Goal: Use online tool/utility: Utilize a website feature to perform a specific function

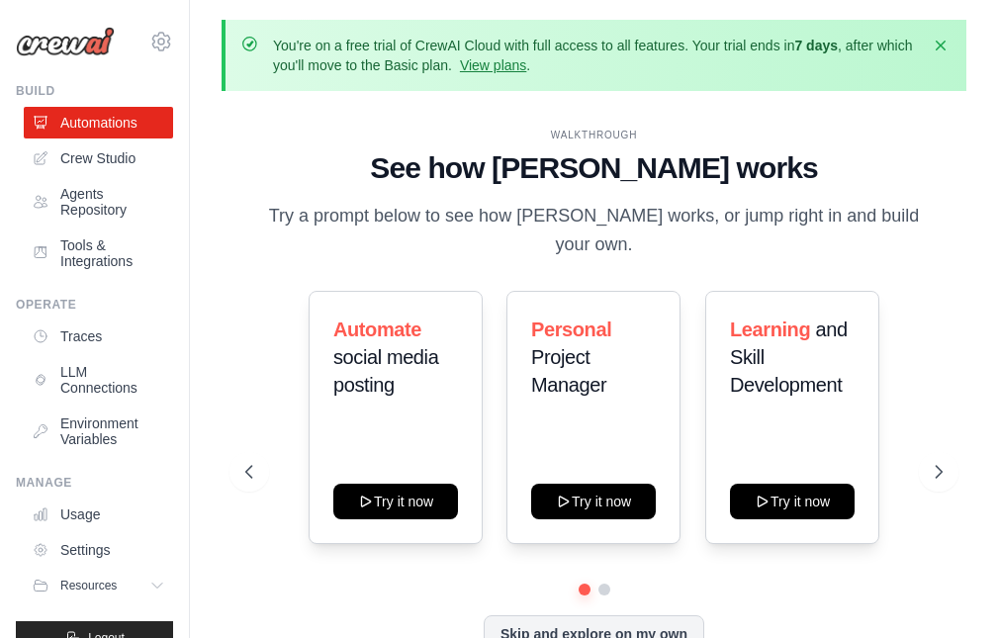
scroll to position [87, 0]
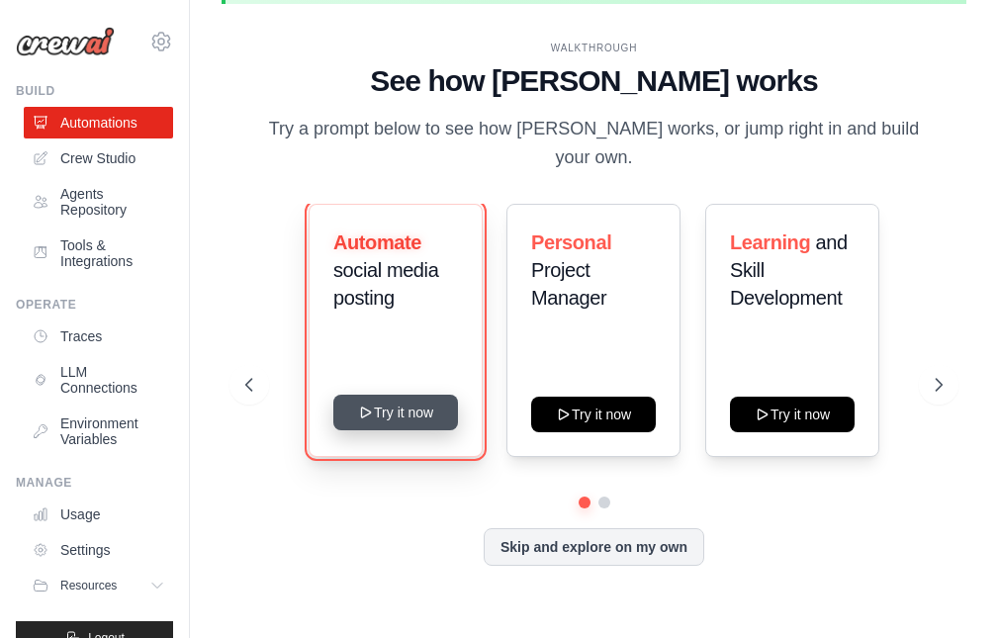
click at [384, 395] on button "Try it now" at bounding box center [395, 413] width 125 height 36
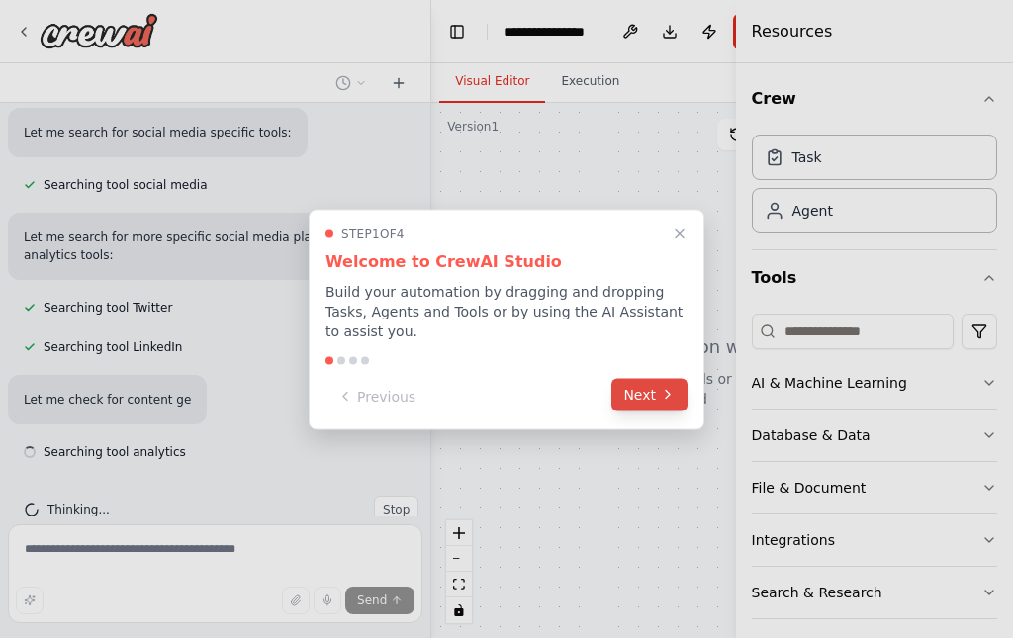
scroll to position [337, 0]
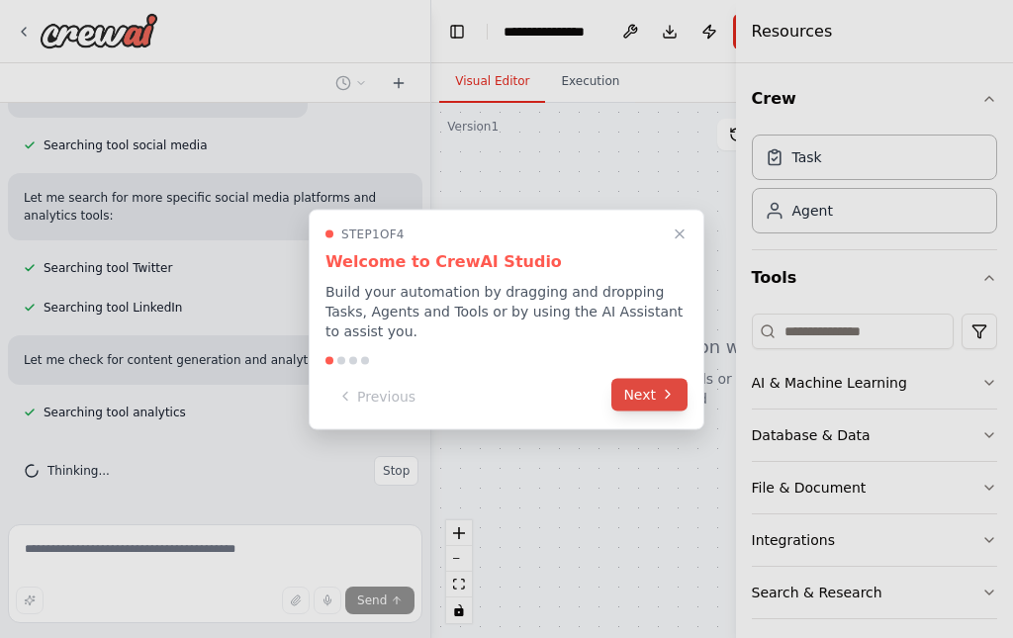
click at [661, 387] on icon at bounding box center [668, 395] width 16 height 16
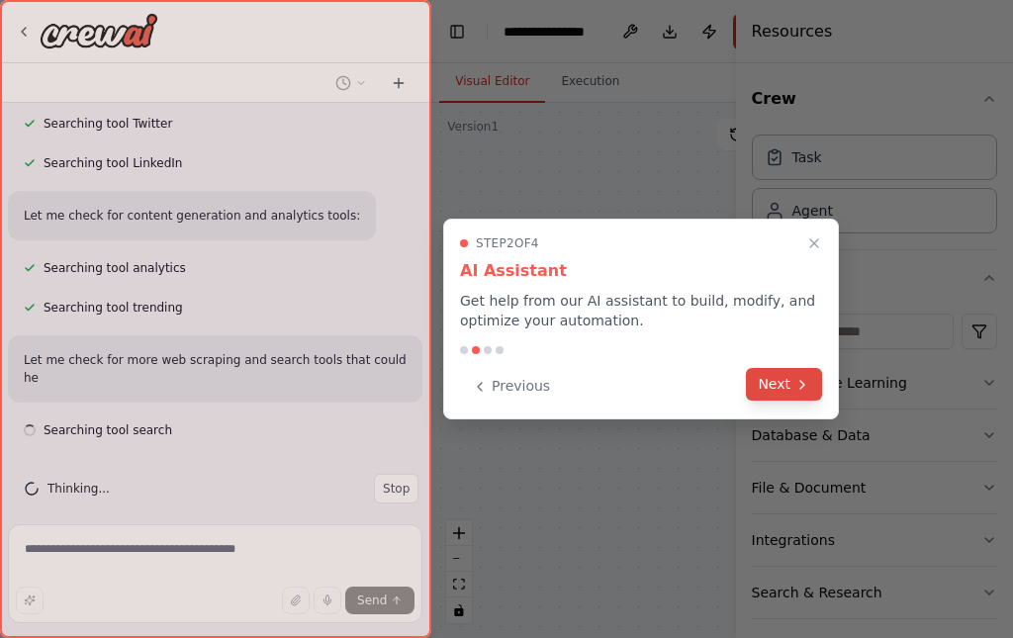
scroll to position [500, 0]
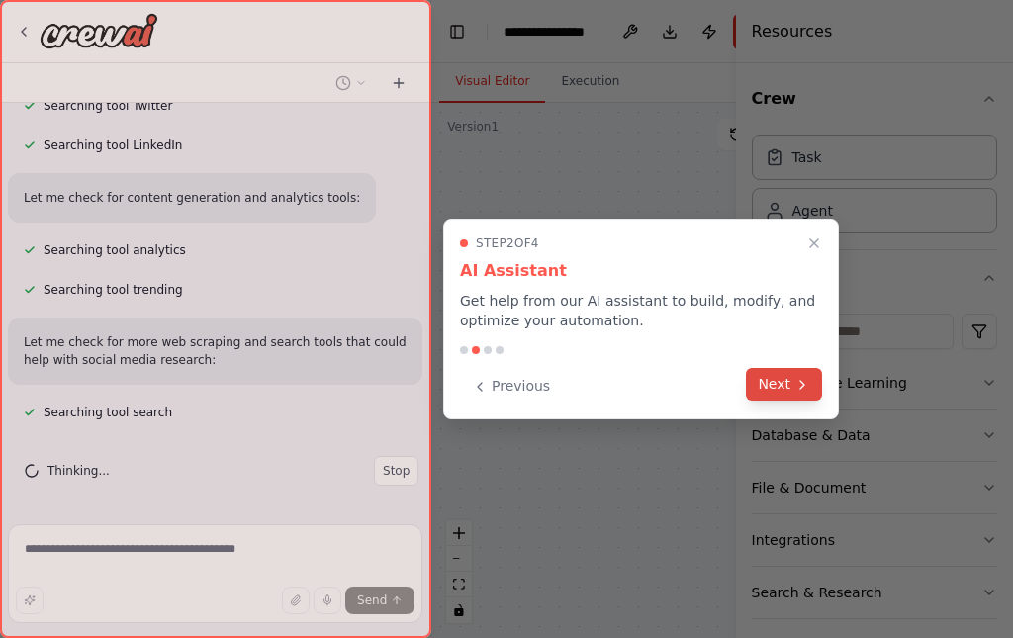
click at [802, 383] on icon at bounding box center [802, 385] width 4 height 8
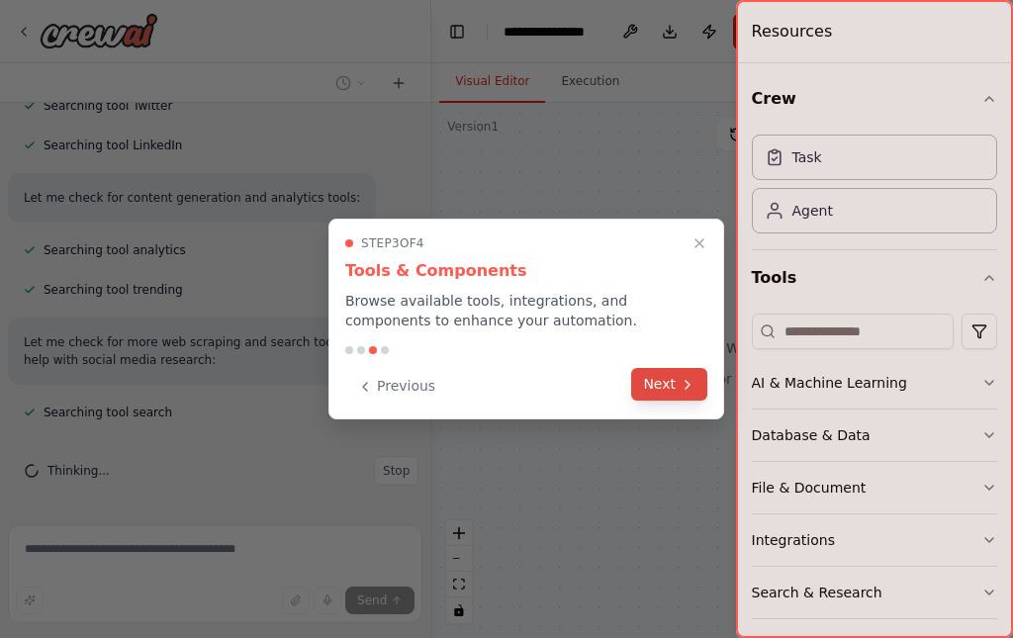
click at [668, 378] on button "Next" at bounding box center [669, 384] width 76 height 33
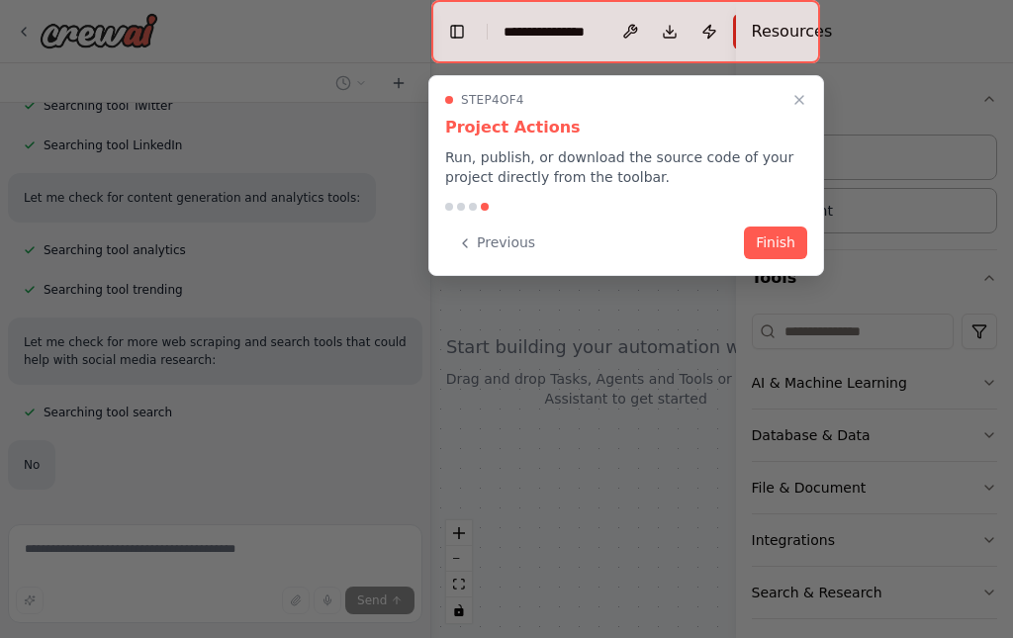
scroll to position [547, 0]
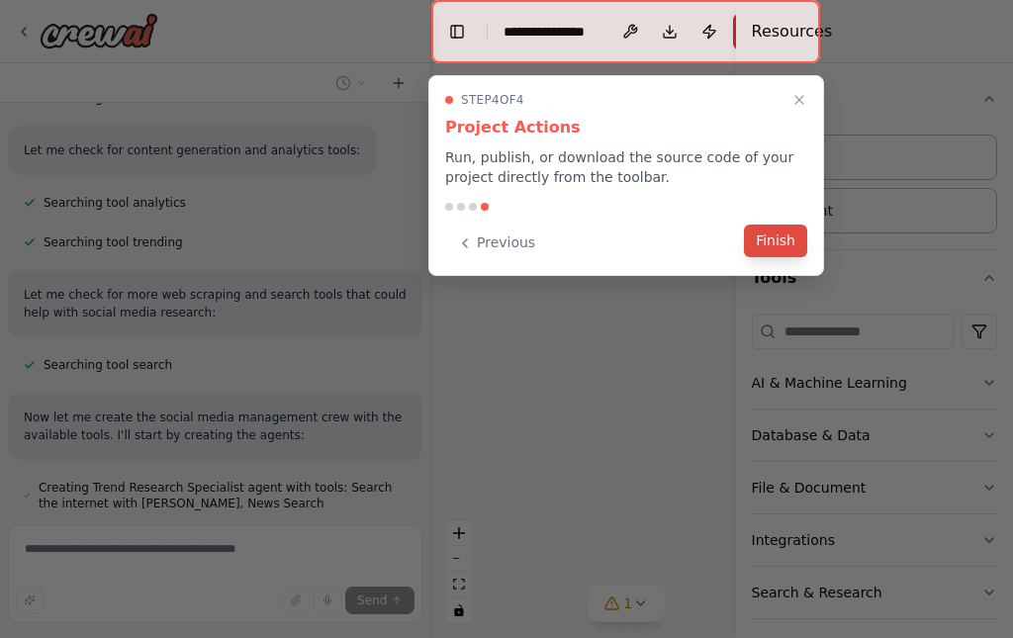
click at [781, 243] on button "Finish" at bounding box center [775, 241] width 63 height 33
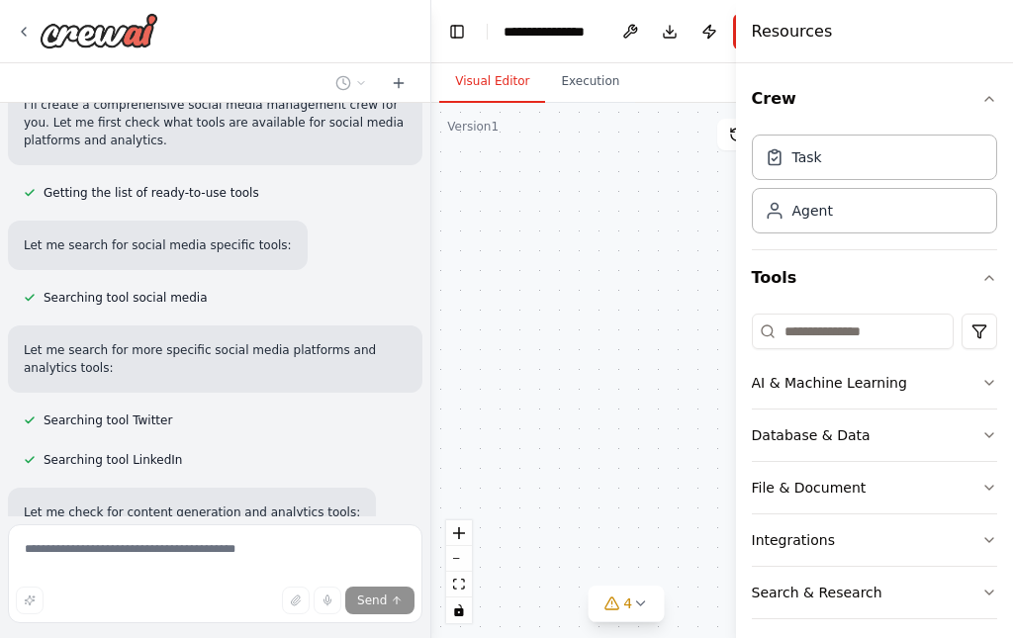
scroll to position [0, 0]
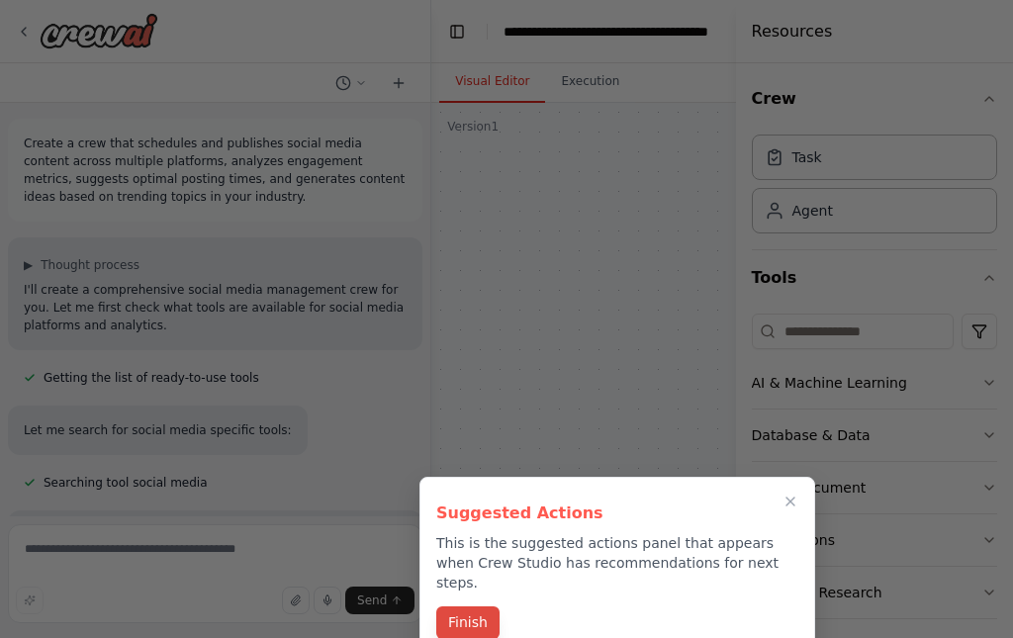
click at [469, 607] on button "Finish" at bounding box center [467, 623] width 63 height 33
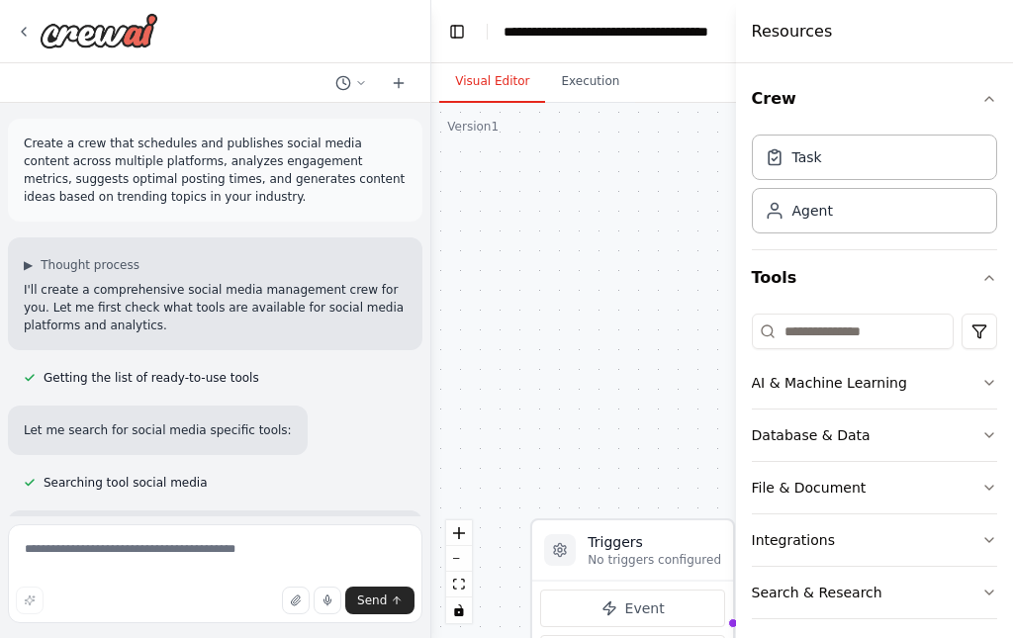
click at [423, 510] on div at bounding box center [427, 319] width 8 height 638
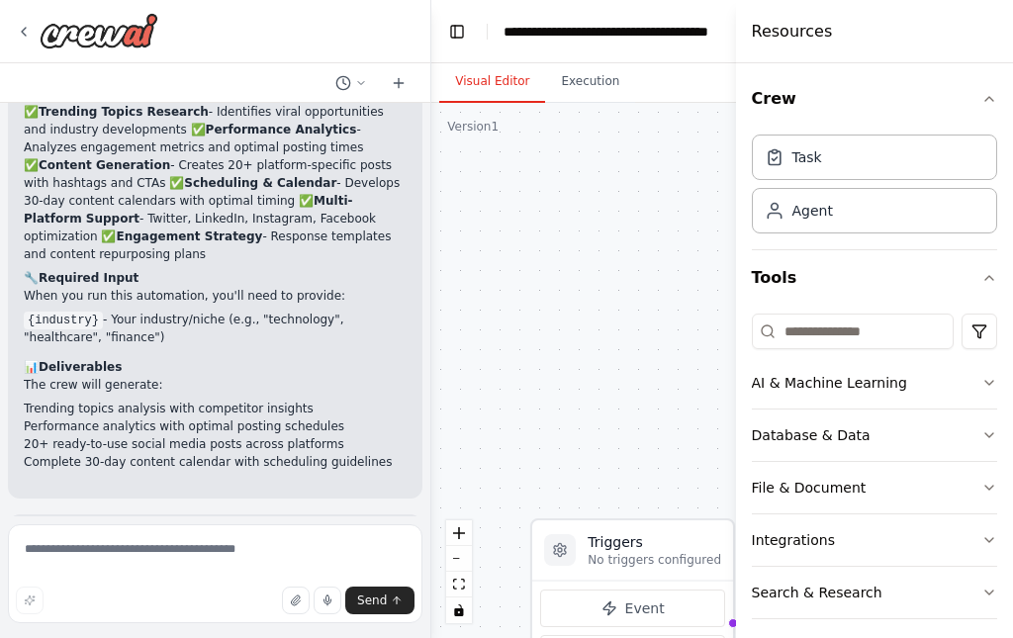
scroll to position [1850, 0]
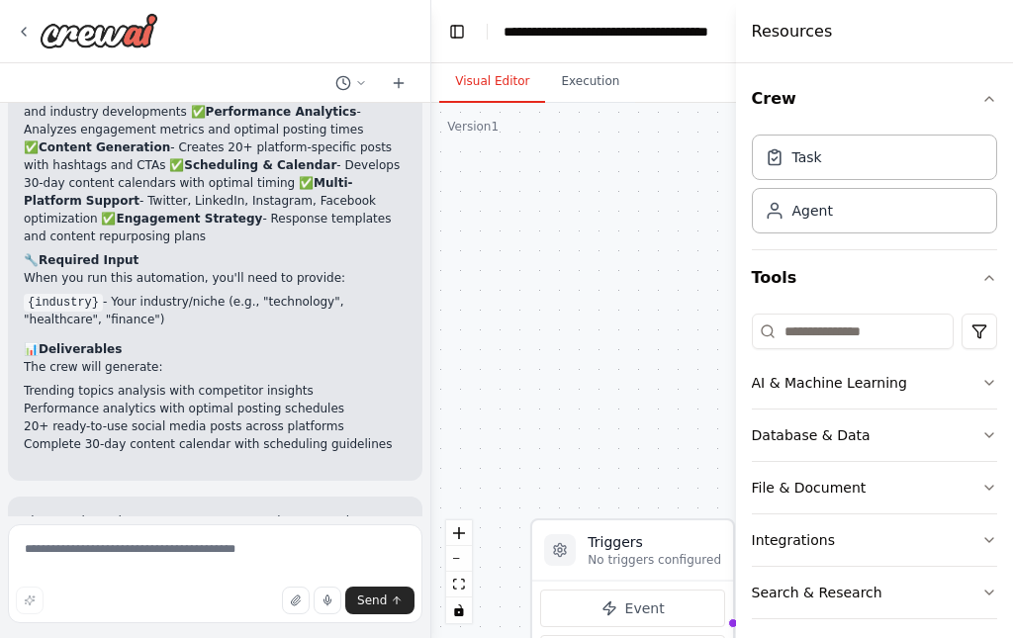
click at [400, 201] on div "Perfect! I've created a comprehensive social media management crew called "Soci…" at bounding box center [215, 138] width 415 height 685
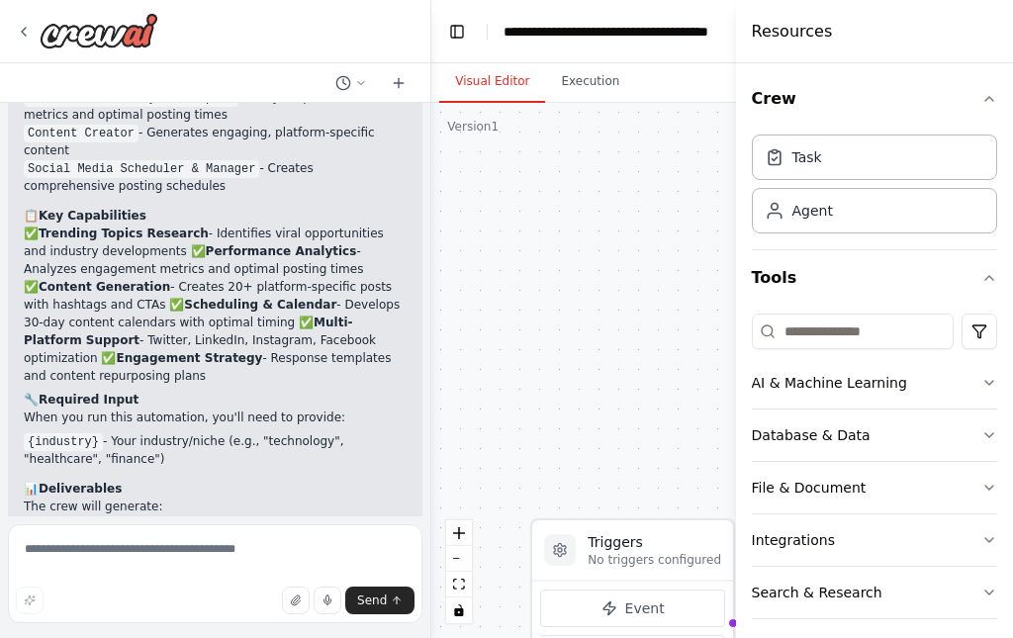
scroll to position [1729, 0]
